Goal: Information Seeking & Learning: Learn about a topic

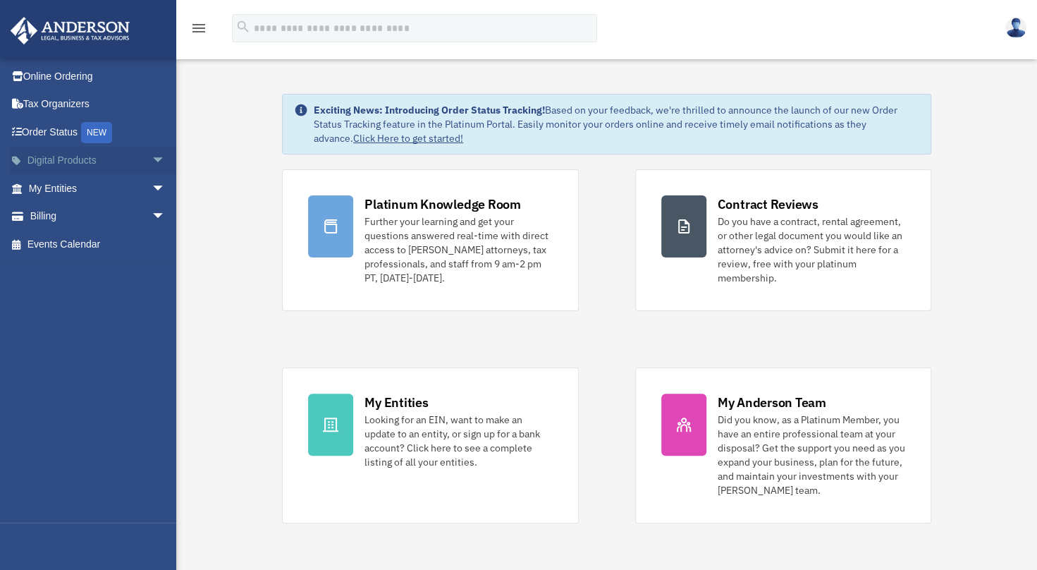
click at [152, 162] on span "arrow_drop_down" at bounding box center [166, 161] width 28 height 29
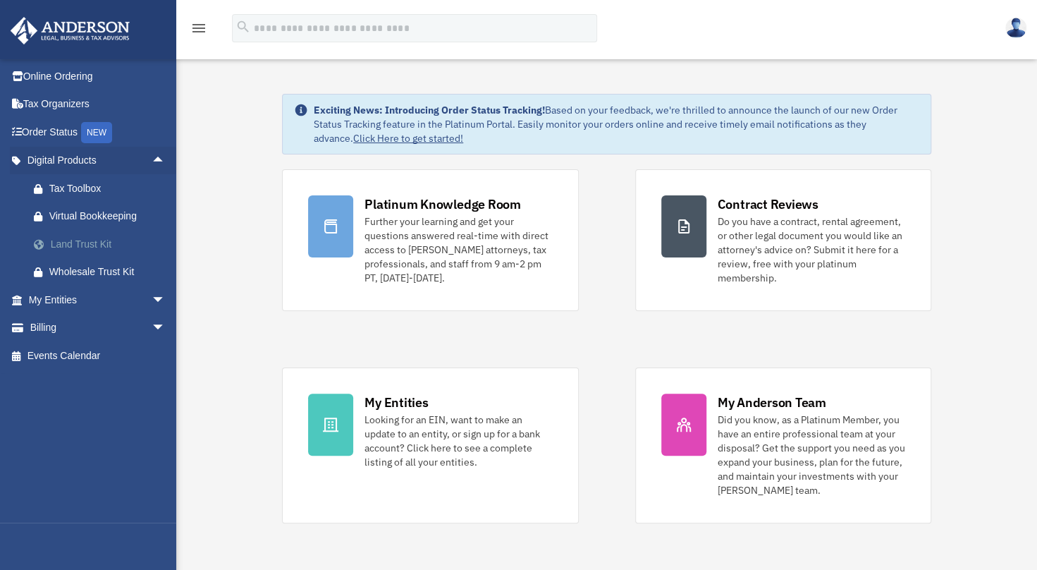
click at [73, 243] on div "Land Trust Kit" at bounding box center [109, 245] width 120 height 18
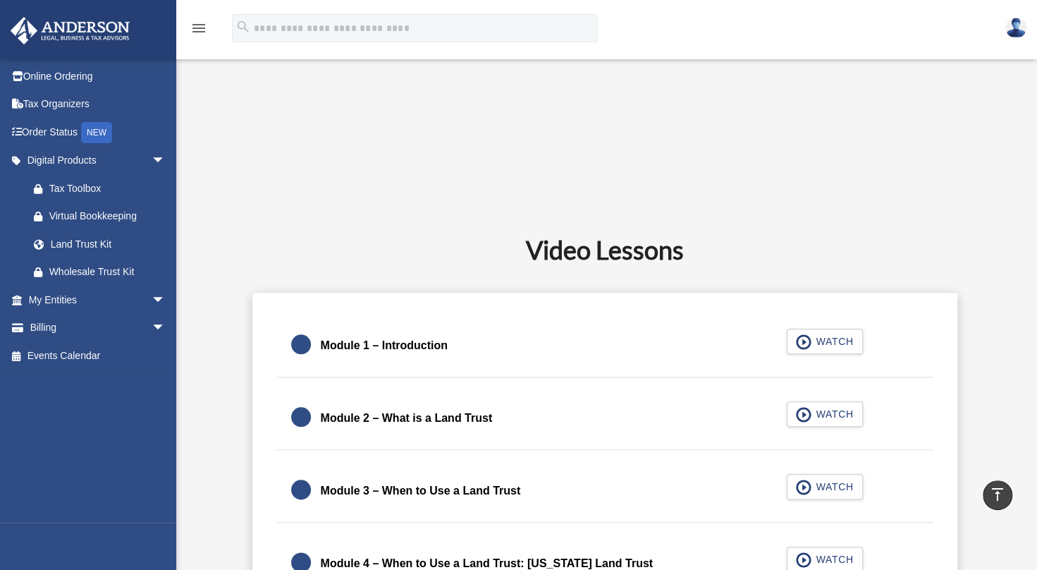
scroll to position [714, 0]
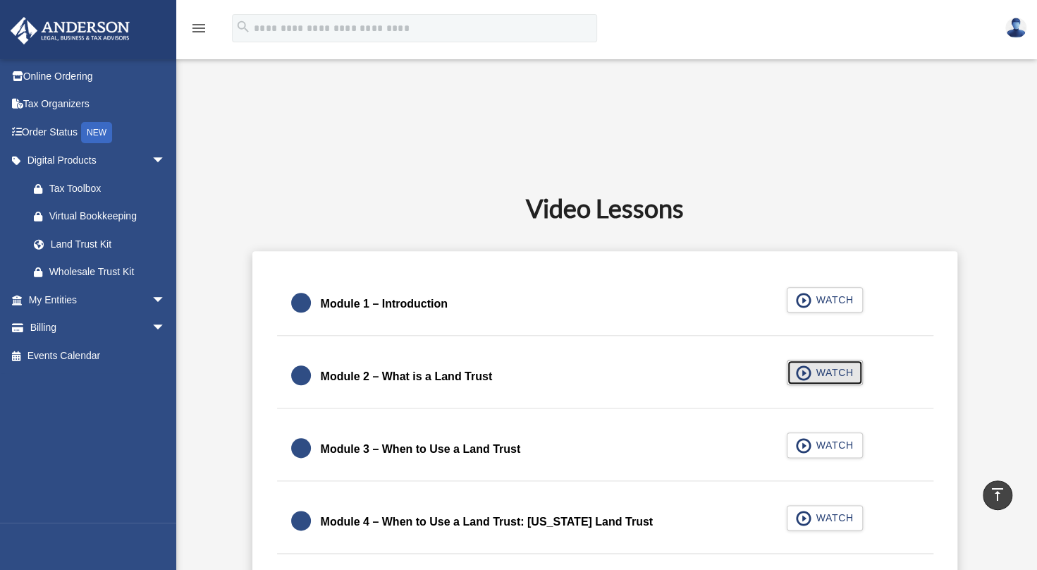
click at [846, 368] on span "WATCH" at bounding box center [833, 372] width 42 height 14
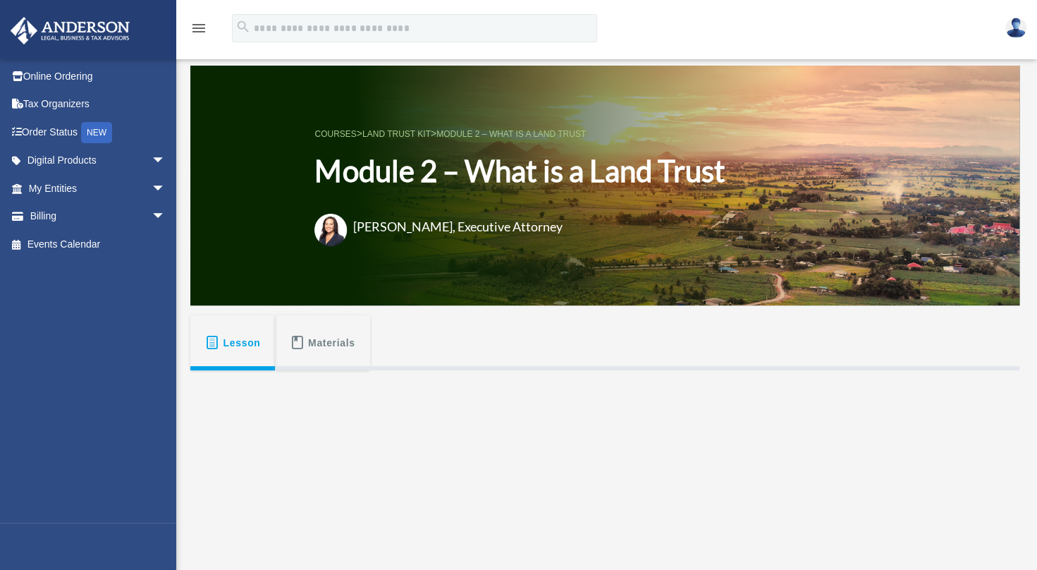
click at [324, 346] on span "Materials" at bounding box center [331, 342] width 47 height 25
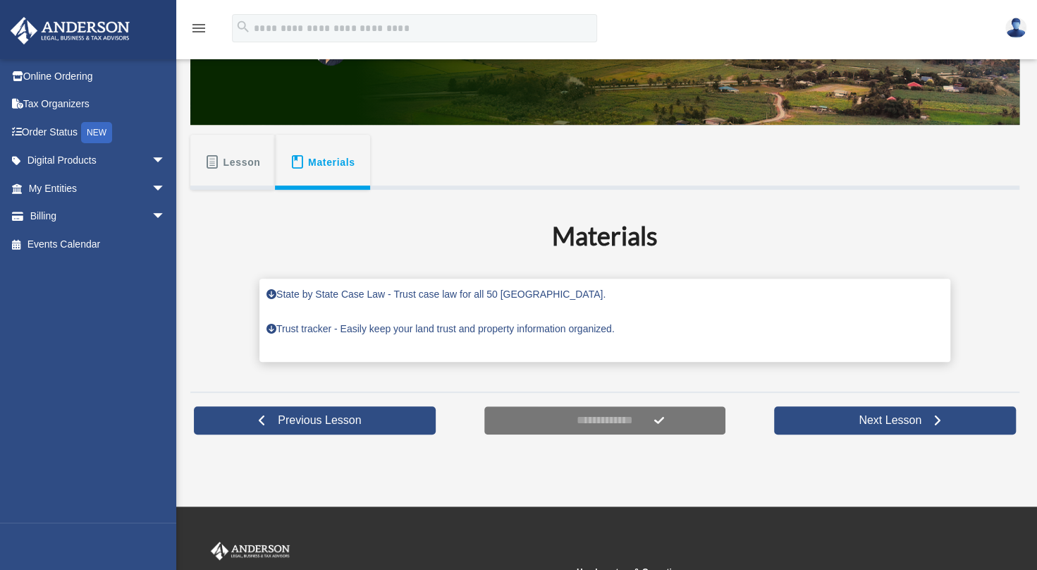
scroll to position [202, 0]
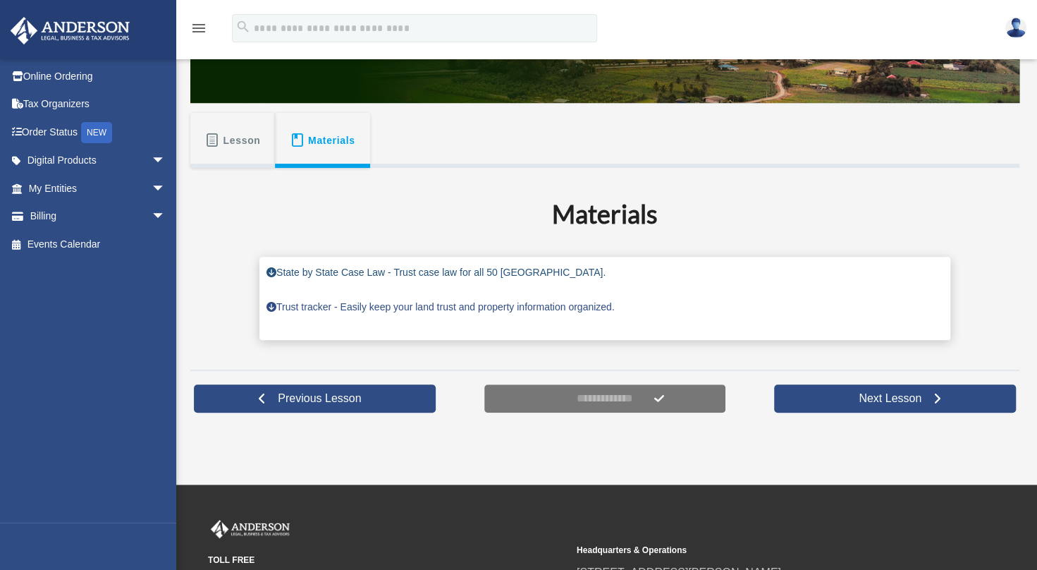
click at [460, 271] on link "State by State Case Law - Trust case law for all 50 United States." at bounding box center [436, 272] width 339 height 11
click at [279, 269] on link "State by State Case Law - Trust case law for all 50 United States." at bounding box center [436, 272] width 339 height 11
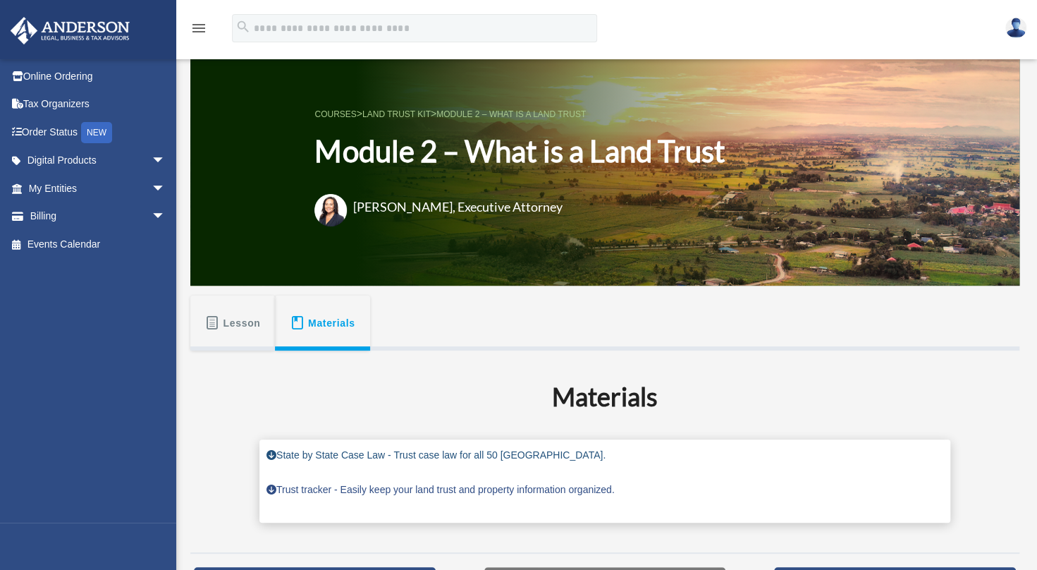
scroll to position [66, 0]
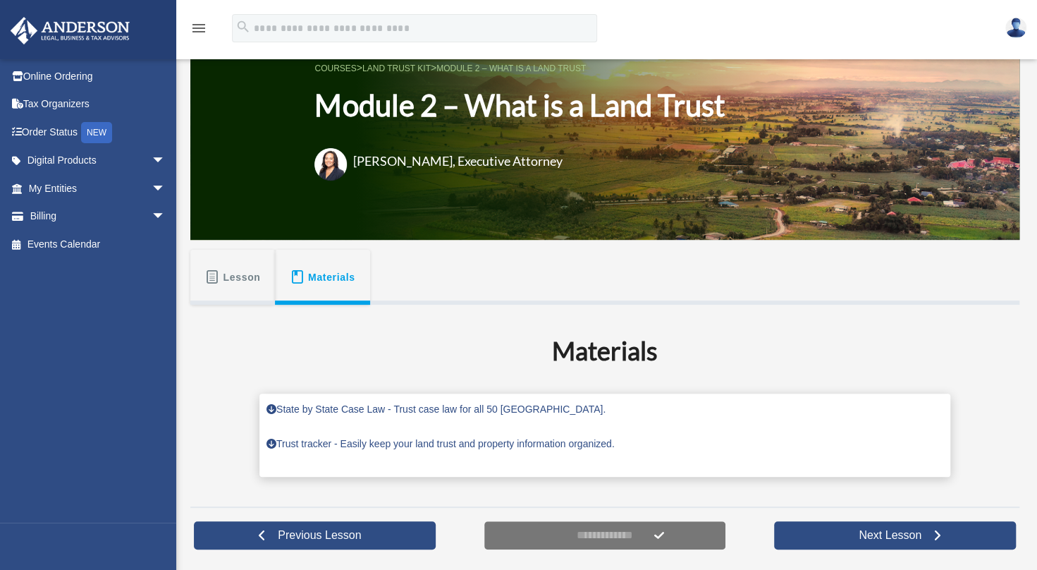
click at [543, 109] on h1 "Module 2 – What is a Land Trust" at bounding box center [519, 106] width 410 height 42
click at [549, 157] on h3 "[PERSON_NAME], Executive Attorney" at bounding box center [457, 161] width 209 height 18
click at [219, 277] on button "Lesson" at bounding box center [232, 277] width 85 height 55
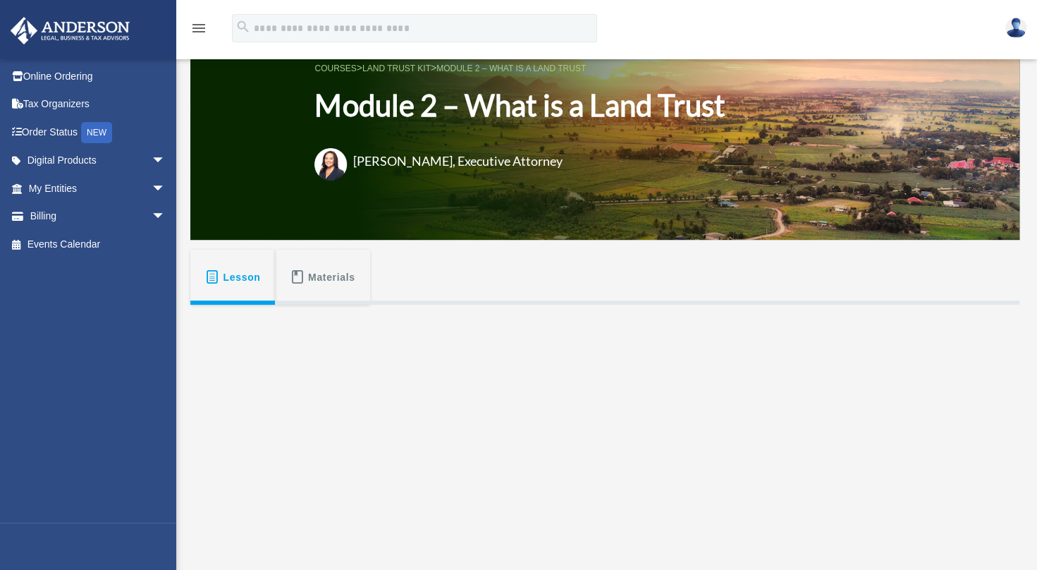
drag, startPoint x: 219, startPoint y: 277, endPoint x: 546, endPoint y: 233, distance: 329.5
click at [546, 233] on div "COURSES > Land Trust Kit > Module 2 – What is a Land Trust Module 2 – What is a…" at bounding box center [604, 120] width 829 height 240
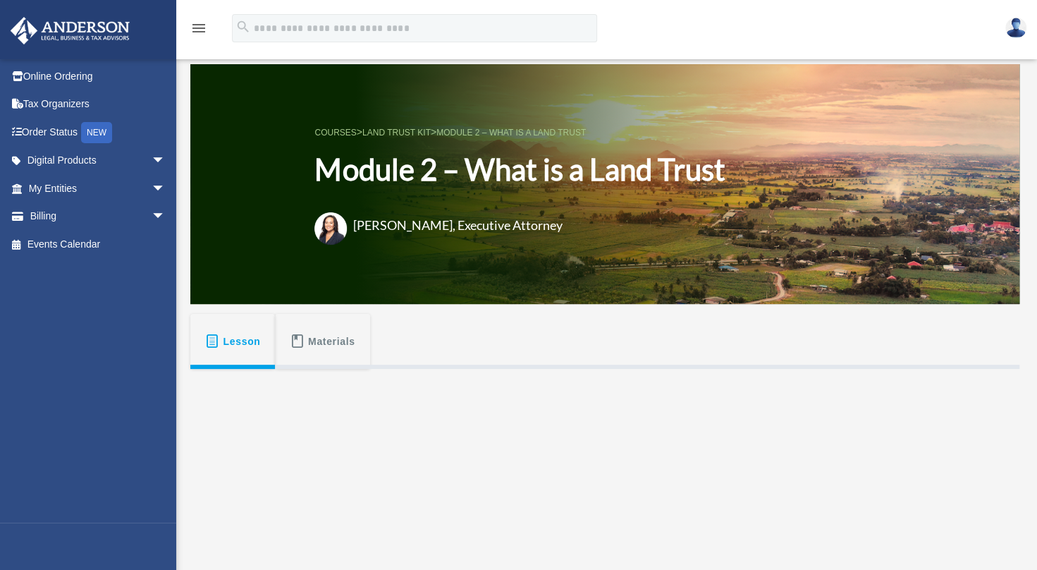
scroll to position [0, 0]
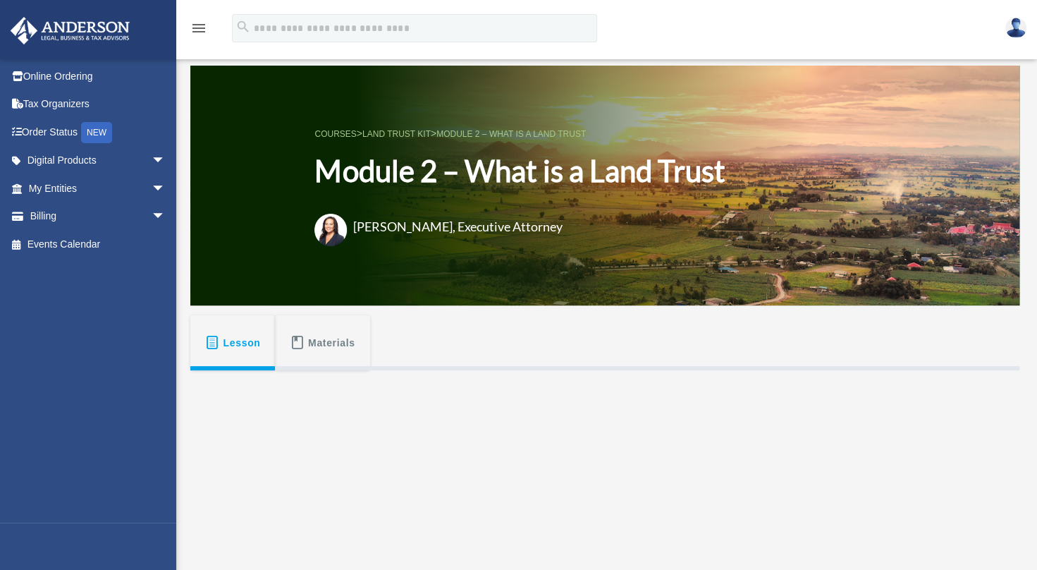
click at [323, 348] on span "Materials" at bounding box center [331, 342] width 47 height 25
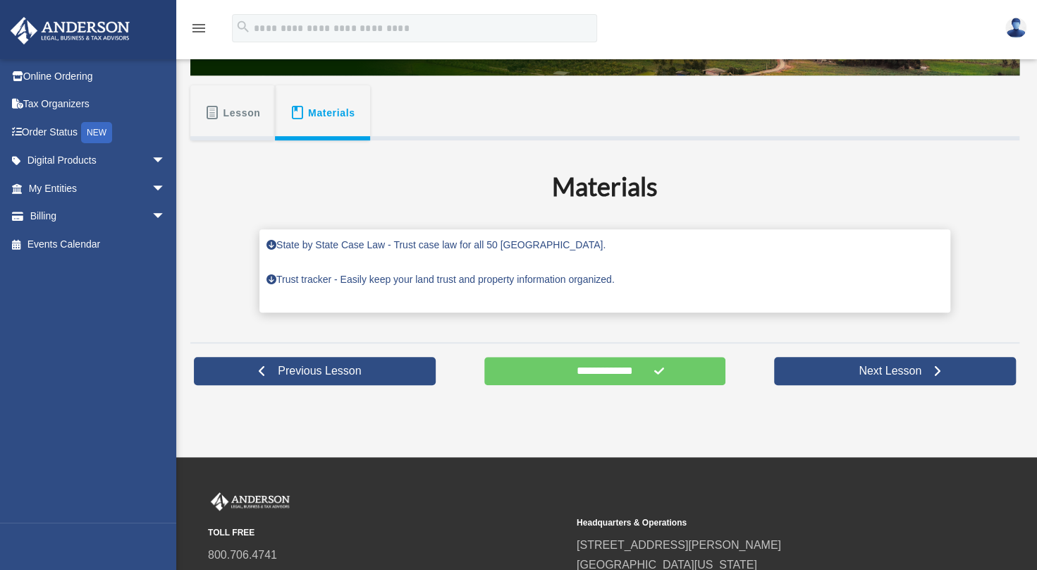
scroll to position [295, 0]
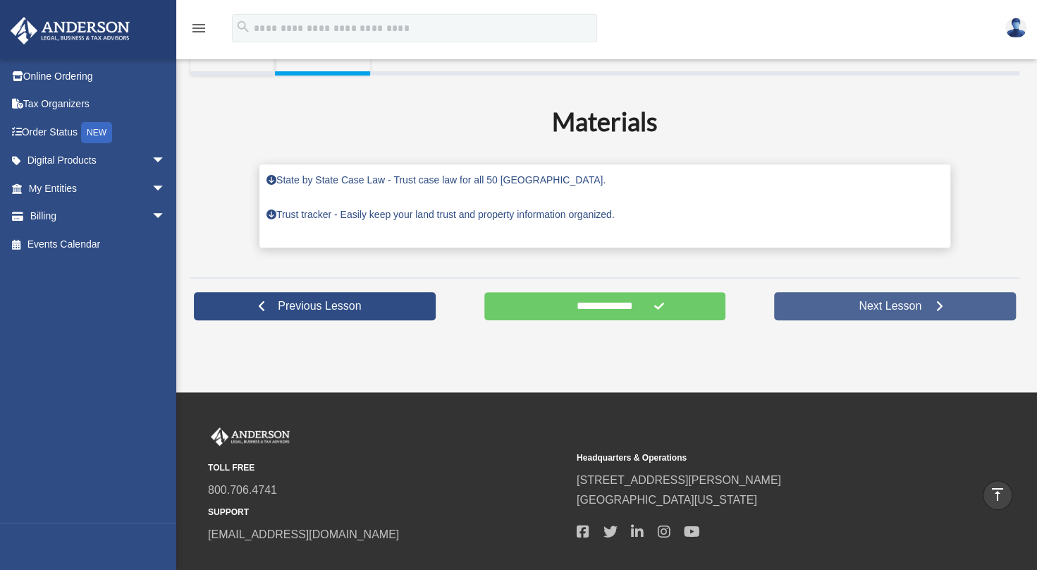
click at [941, 306] on span at bounding box center [940, 306] width 10 height 10
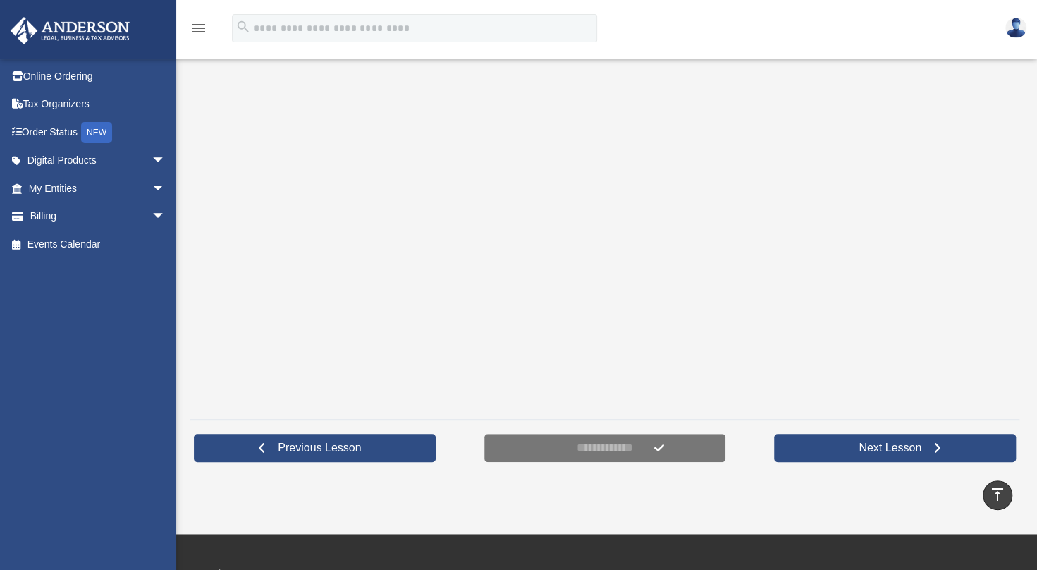
scroll to position [355, 0]
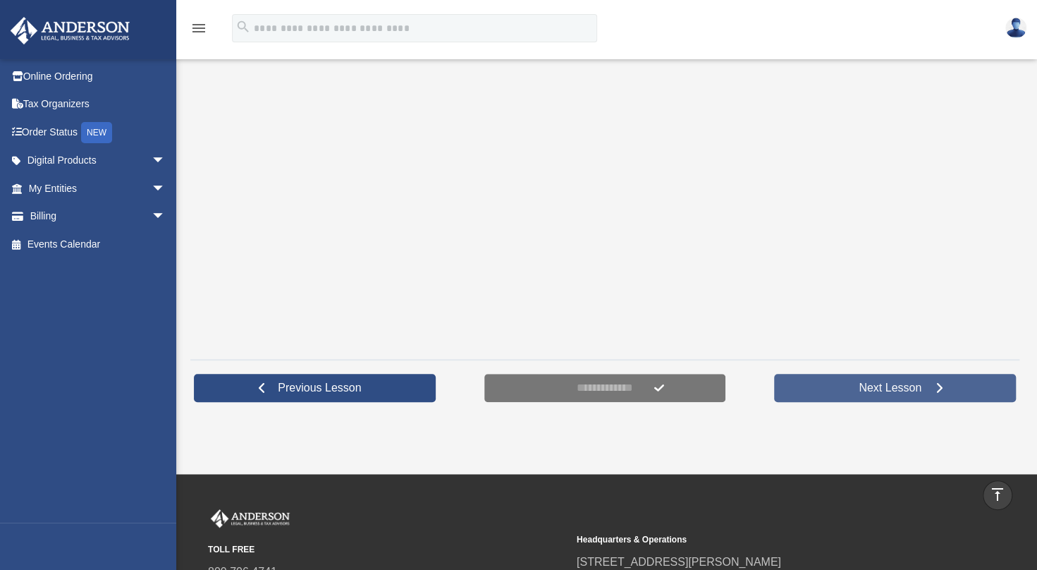
click at [903, 386] on span "Next Lesson" at bounding box center [890, 388] width 85 height 14
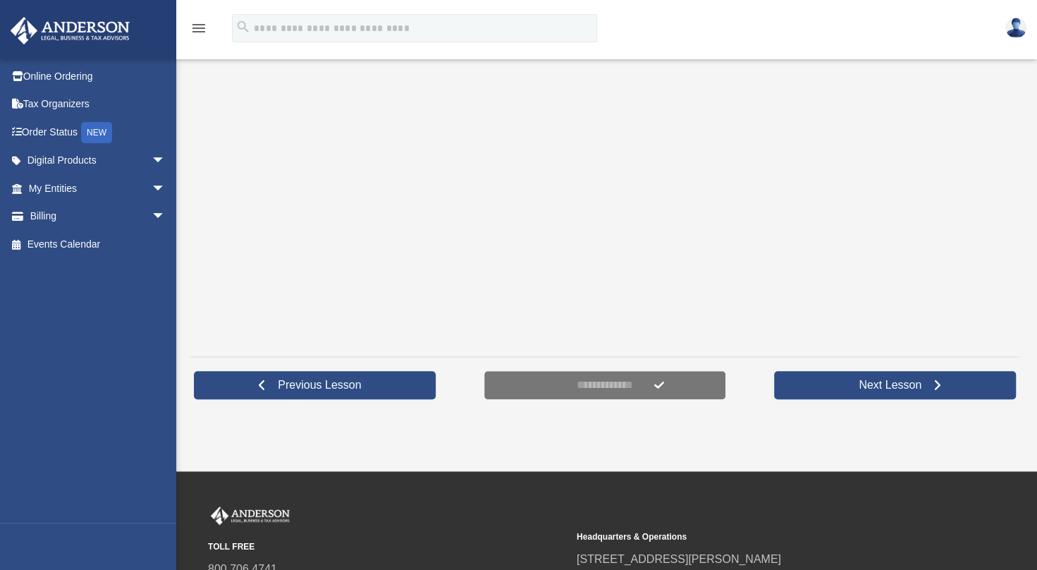
scroll to position [357, 0]
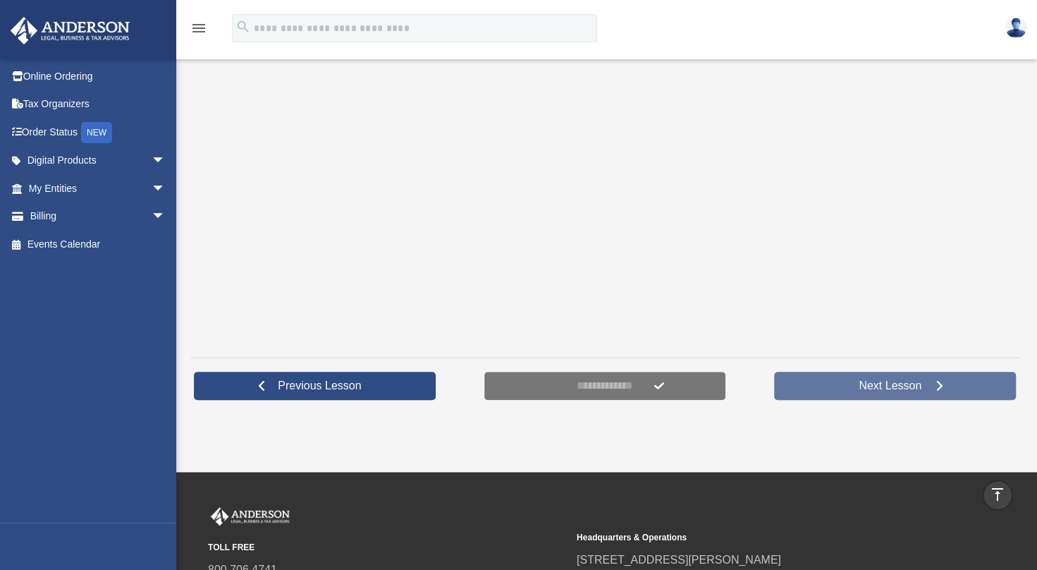
click at [903, 389] on span "Next Lesson" at bounding box center [890, 386] width 85 height 14
click at [880, 388] on span "Next Lesson" at bounding box center [890, 386] width 85 height 14
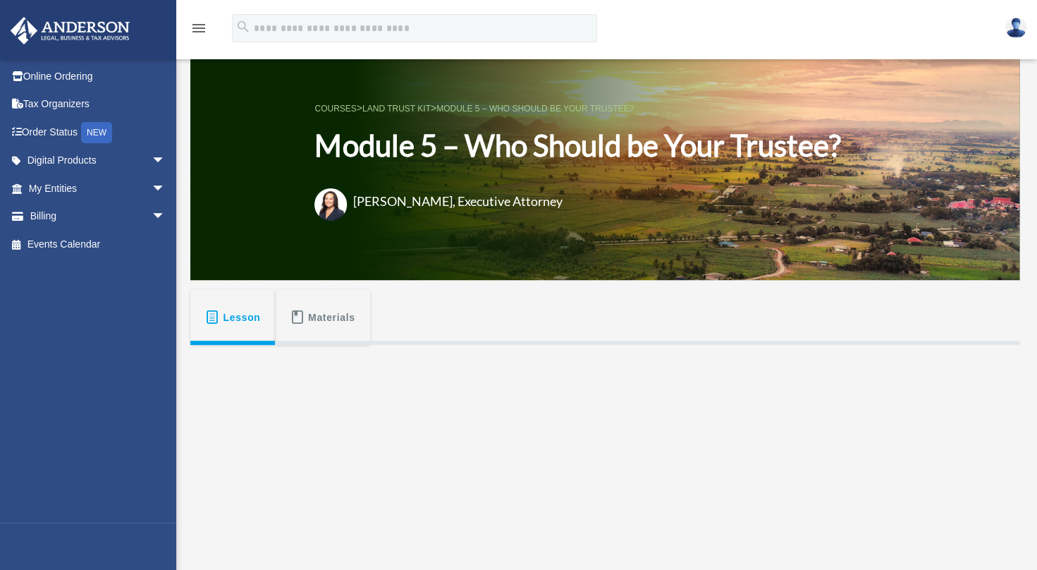
scroll to position [28, 0]
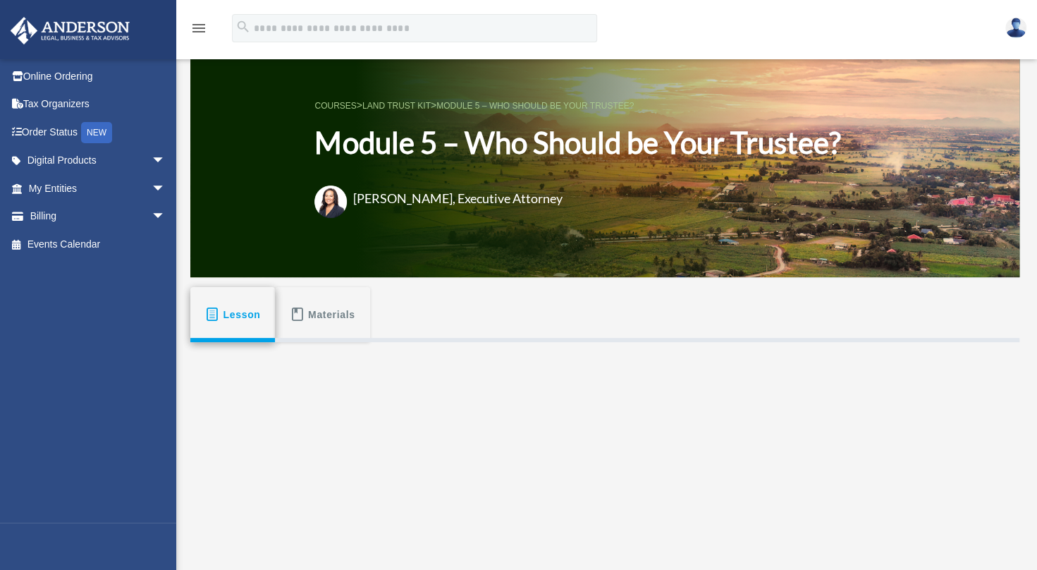
click at [233, 303] on span "Lesson" at bounding box center [242, 314] width 37 height 25
click at [214, 319] on span at bounding box center [212, 314] width 15 height 14
click at [222, 316] on button "Lesson" at bounding box center [232, 314] width 85 height 55
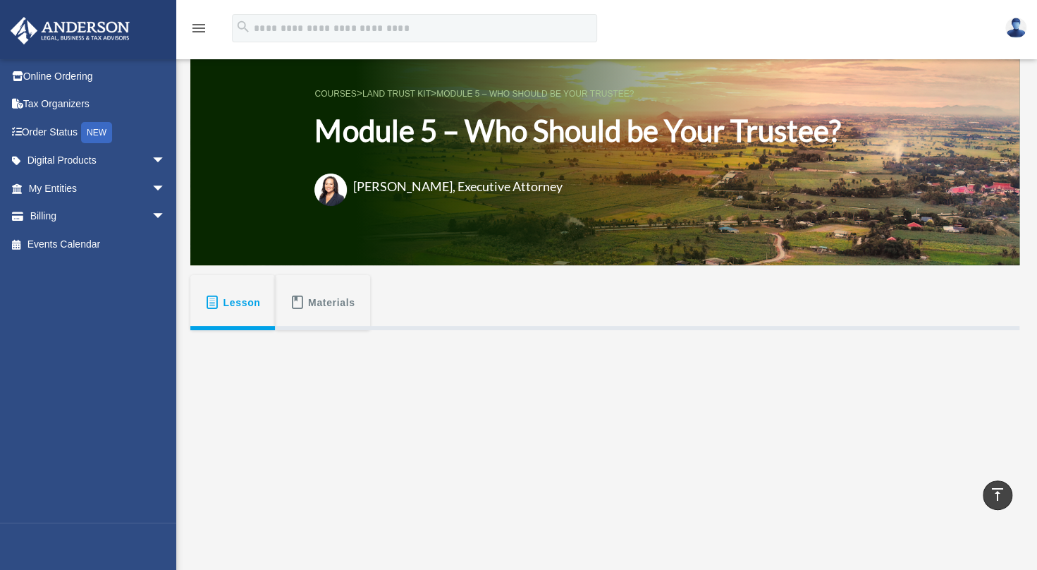
scroll to position [39, 0]
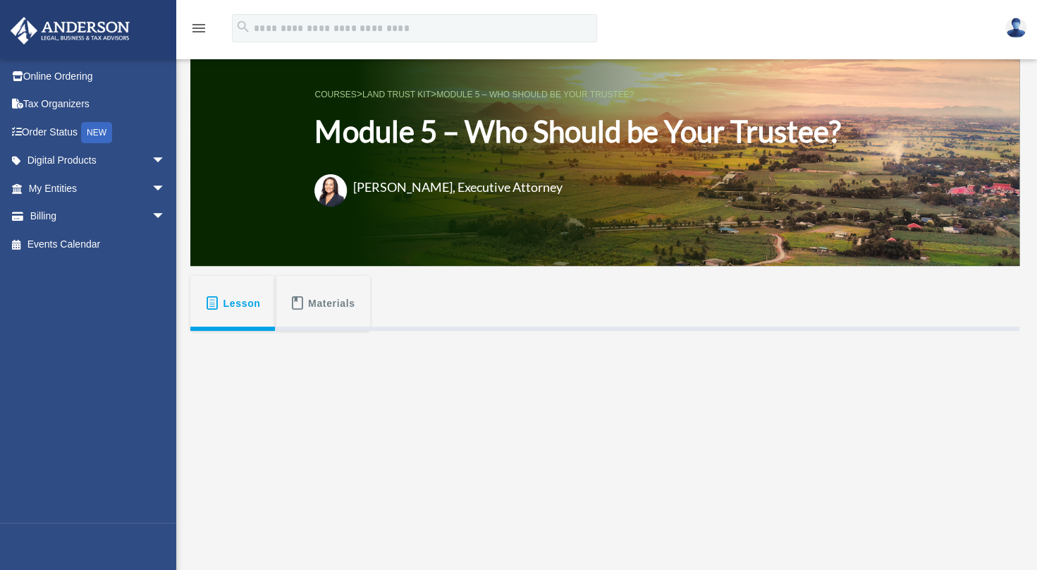
click at [312, 295] on span "Materials" at bounding box center [331, 303] width 47 height 25
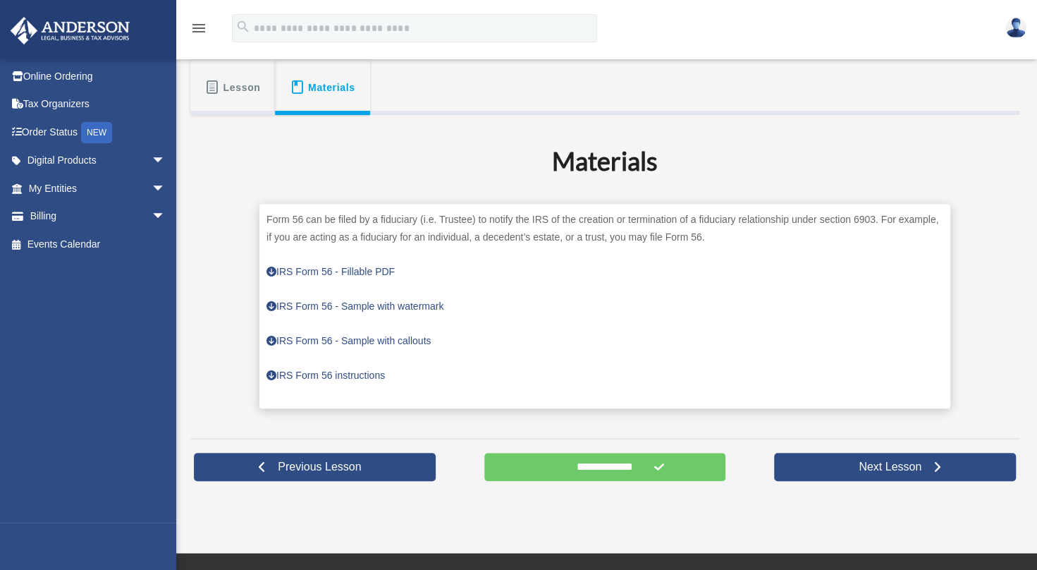
scroll to position [262, 0]
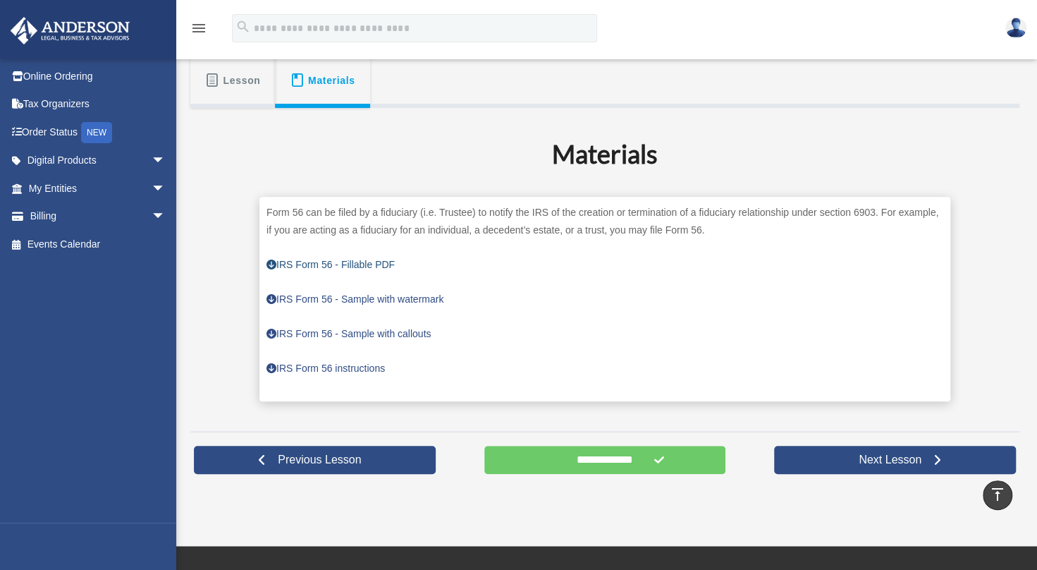
click at [340, 264] on link "IRS Form 56 - Fillable PDF" at bounding box center [331, 264] width 128 height 11
click at [372, 300] on link "IRS Form 56 - Sample with watermark" at bounding box center [355, 298] width 177 height 11
click at [342, 365] on link "IRS Form 56 instructions" at bounding box center [326, 367] width 118 height 11
click at [226, 90] on span "Lesson" at bounding box center [242, 80] width 37 height 25
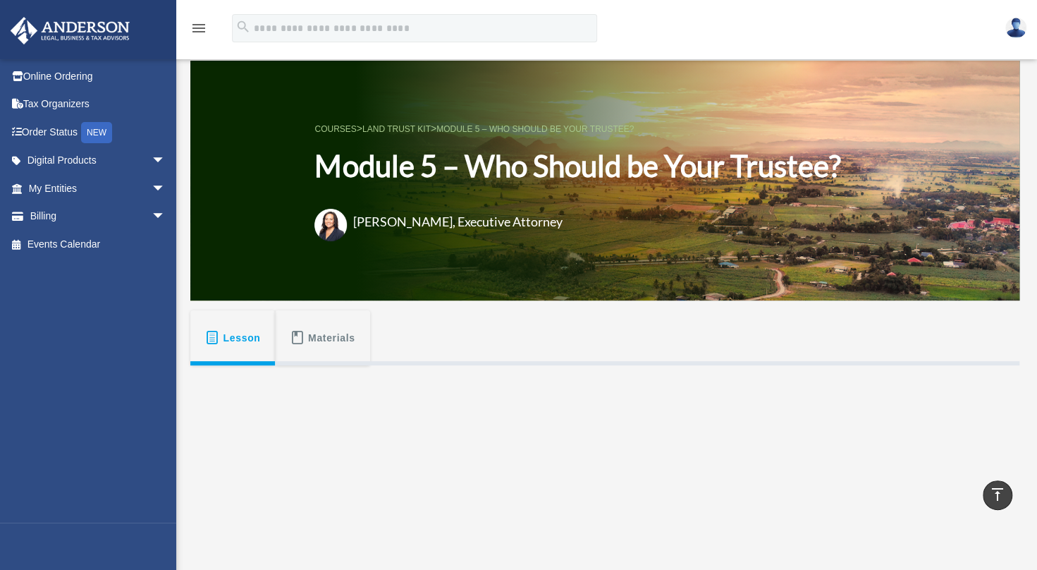
scroll to position [4, 0]
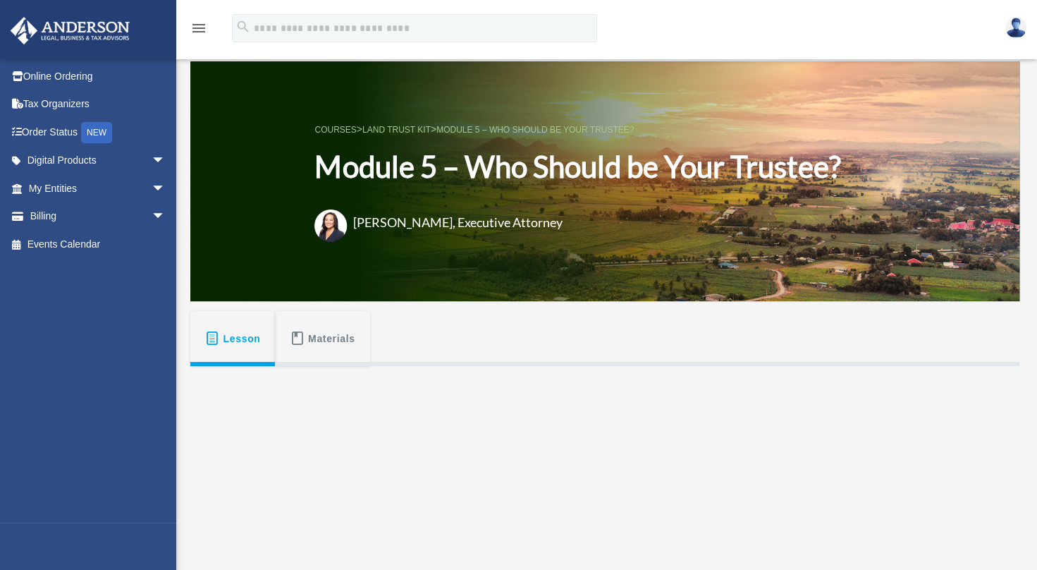
click at [216, 345] on button "Lesson" at bounding box center [232, 338] width 85 height 55
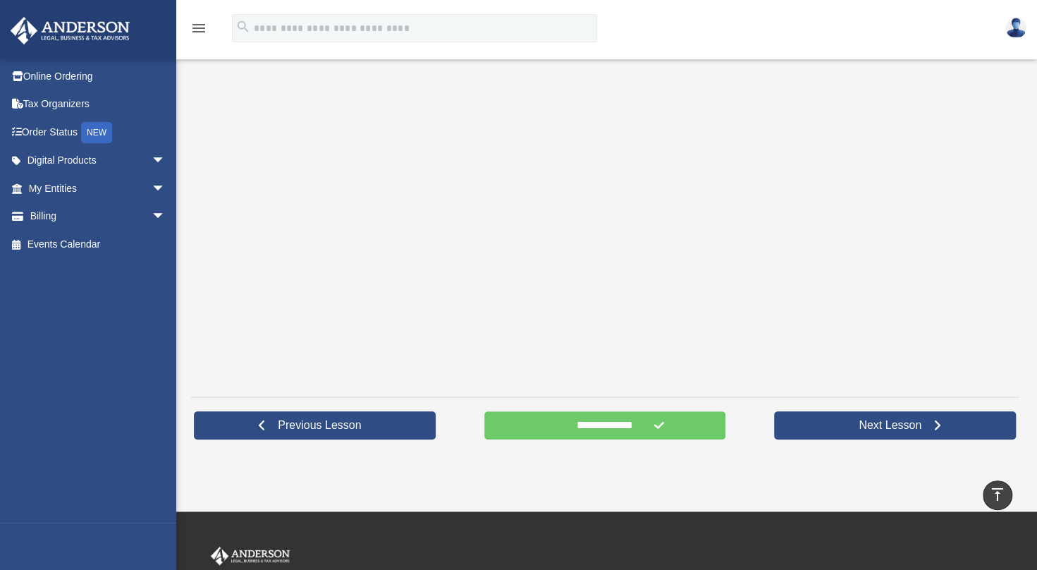
scroll to position [471, 0]
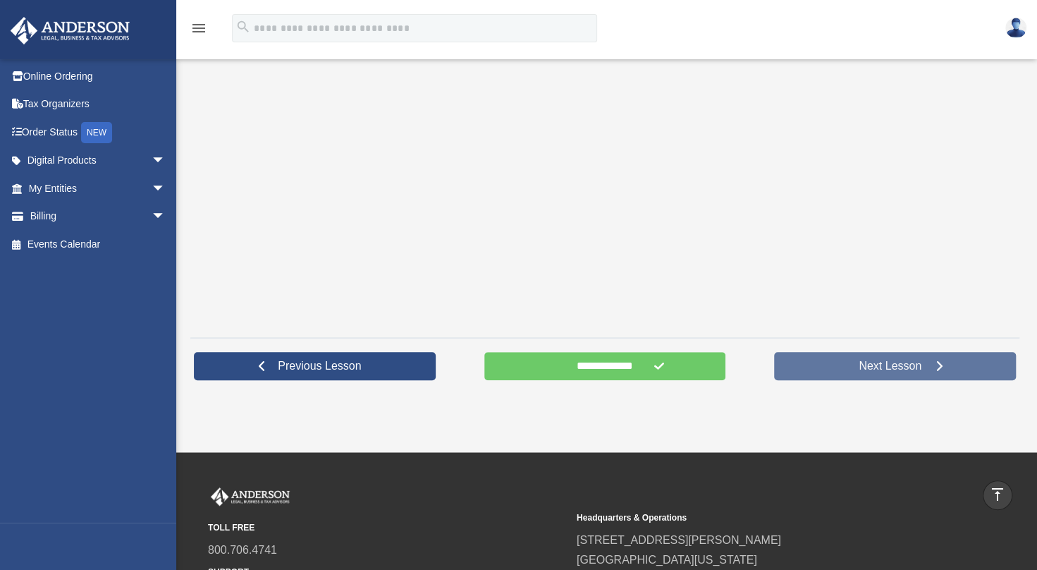
click at [893, 371] on span "Next Lesson" at bounding box center [890, 366] width 85 height 14
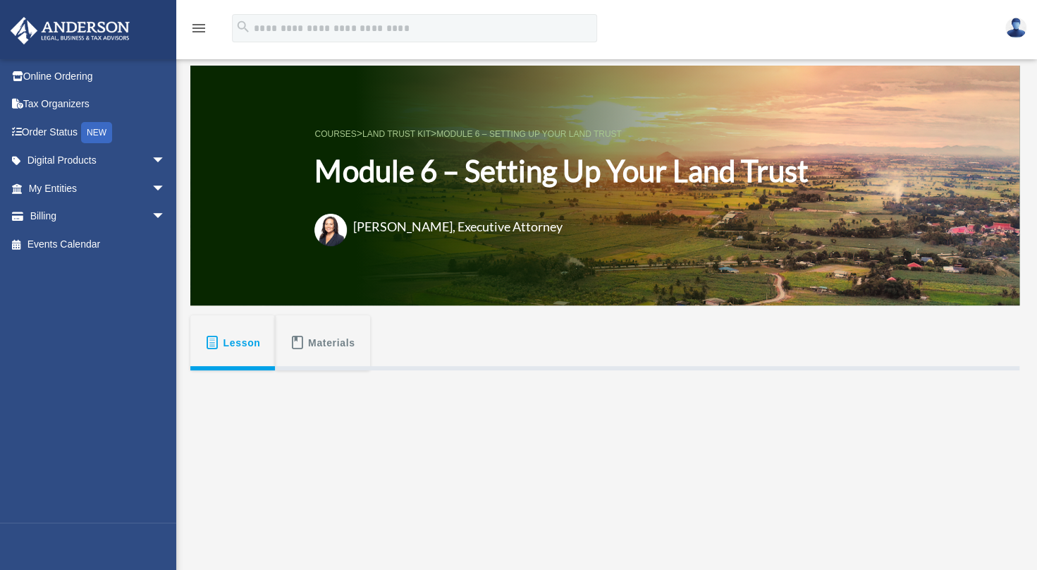
click at [334, 348] on span "Materials" at bounding box center [331, 342] width 47 height 25
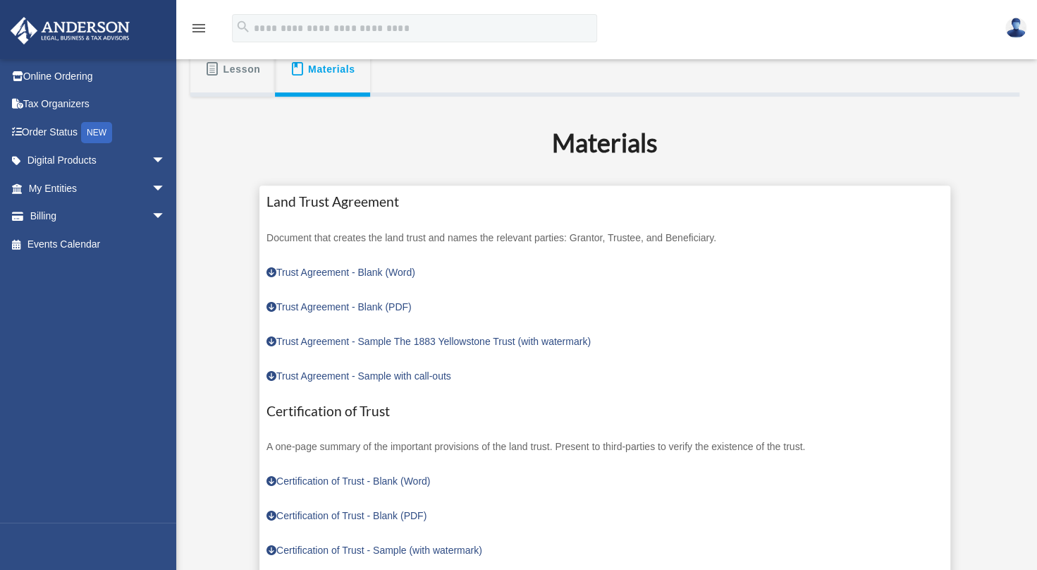
scroll to position [274, 0]
click at [393, 375] on link "Trust Agreement - Sample with call-outs" at bounding box center [359, 374] width 185 height 11
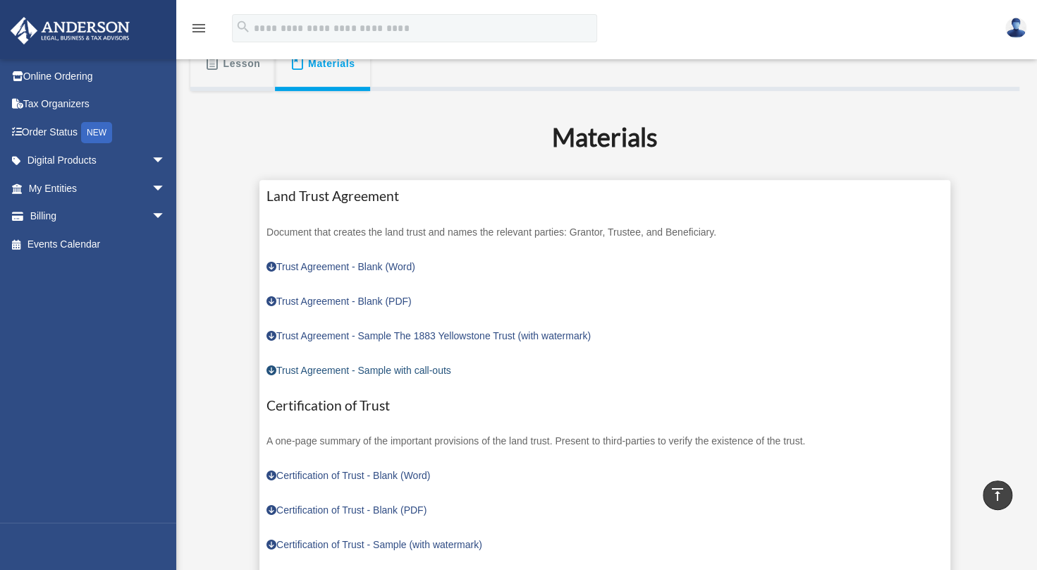
scroll to position [269, 0]
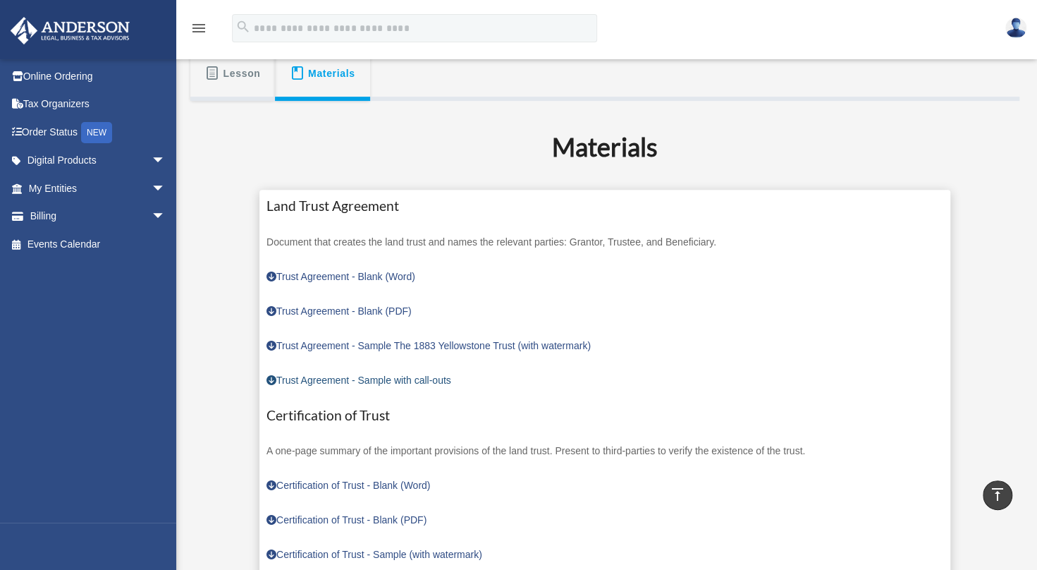
click at [405, 379] on link "Trust Agreement - Sample with call-outs" at bounding box center [359, 379] width 185 height 11
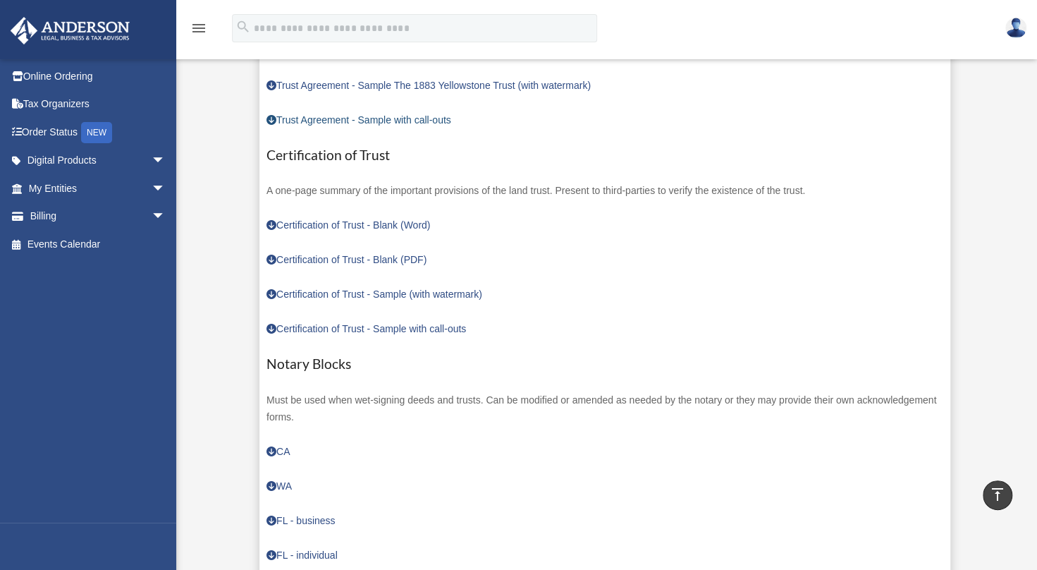
scroll to position [530, 0]
click at [406, 330] on link "Certification of Trust - Sample with call-outs" at bounding box center [367, 327] width 200 height 11
click at [1014, 25] on img at bounding box center [1015, 28] width 21 height 20
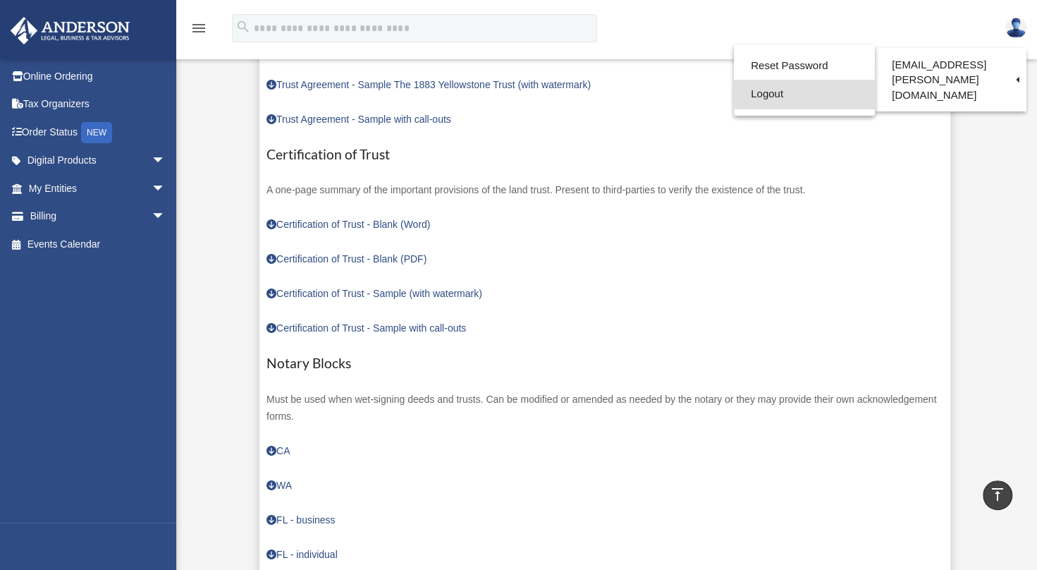
click at [812, 98] on link "Logout" at bounding box center [804, 94] width 141 height 29
